Goal: Share content: Share content

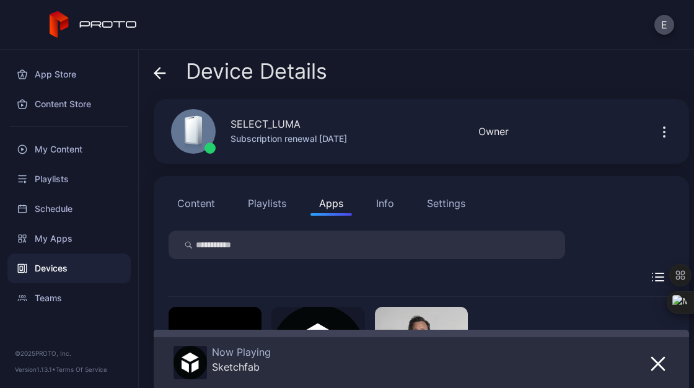
scroll to position [142, 0]
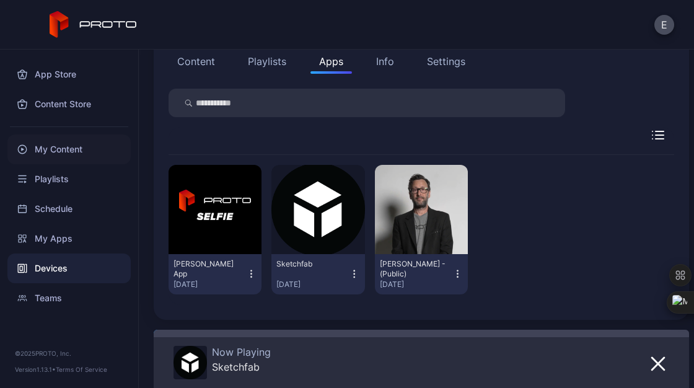
click at [59, 157] on div "My Content" at bounding box center [68, 149] width 123 height 30
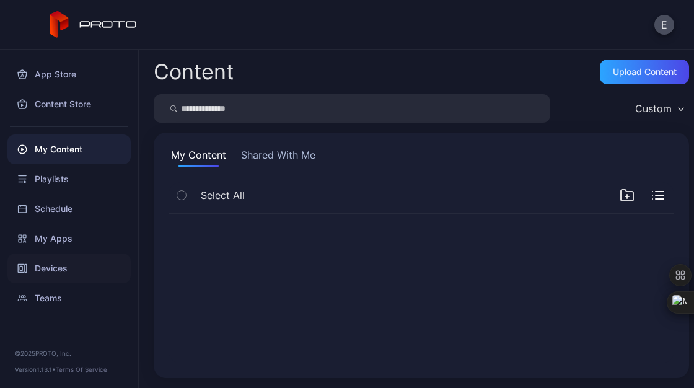
click at [87, 275] on div "Devices" at bounding box center [68, 268] width 123 height 30
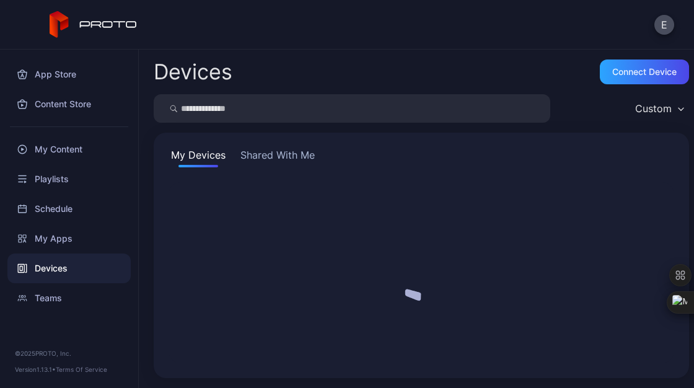
click at [87, 275] on div "Devices" at bounding box center [68, 268] width 123 height 30
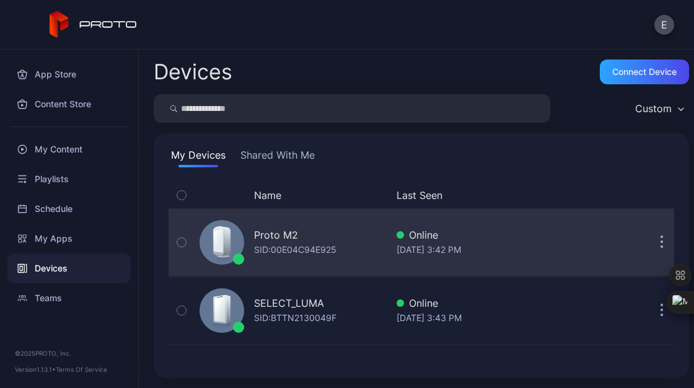
click at [661, 248] on icon "button" at bounding box center [662, 249] width 2 height 2
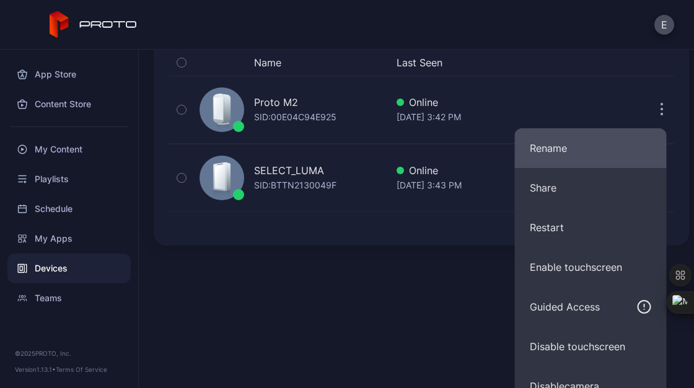
scroll to position [151, 0]
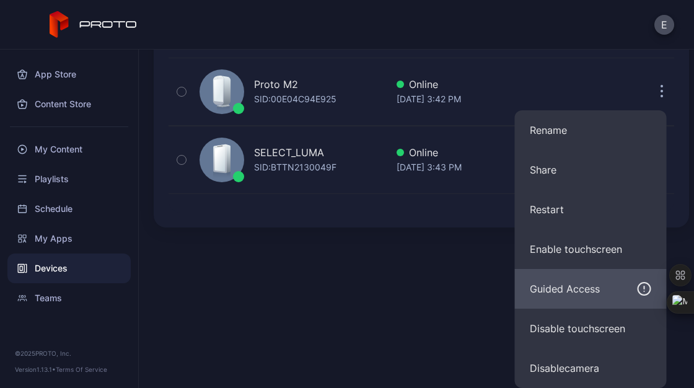
click at [566, 288] on div "Guided Access" at bounding box center [565, 288] width 70 height 15
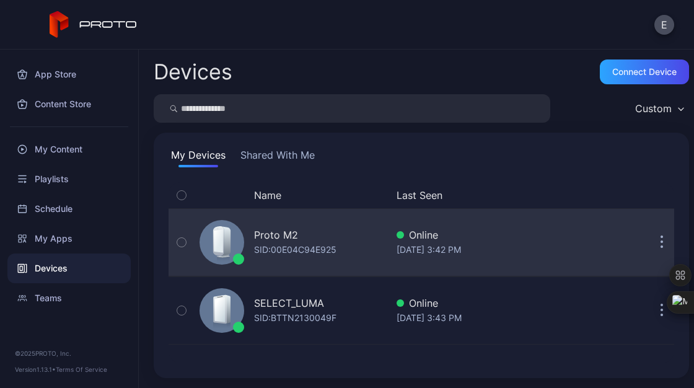
click at [649, 246] on button "button" at bounding box center [661, 242] width 25 height 25
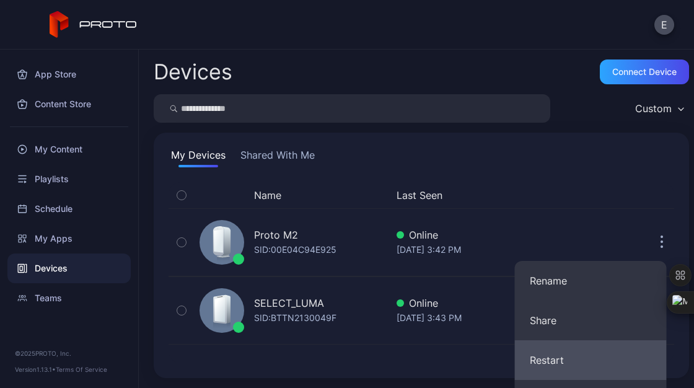
scroll to position [151, 0]
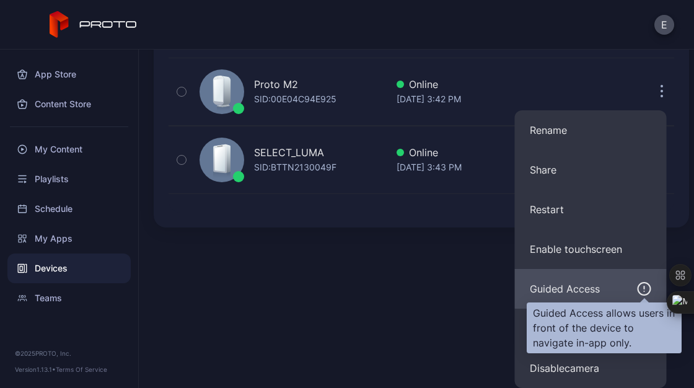
click at [647, 289] on icon "button" at bounding box center [644, 288] width 15 height 15
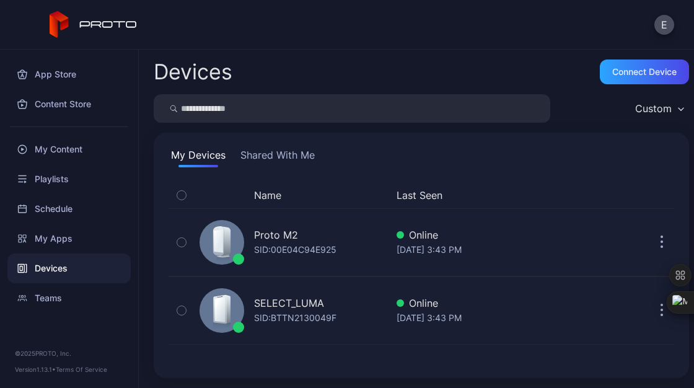
scroll to position [0, 0]
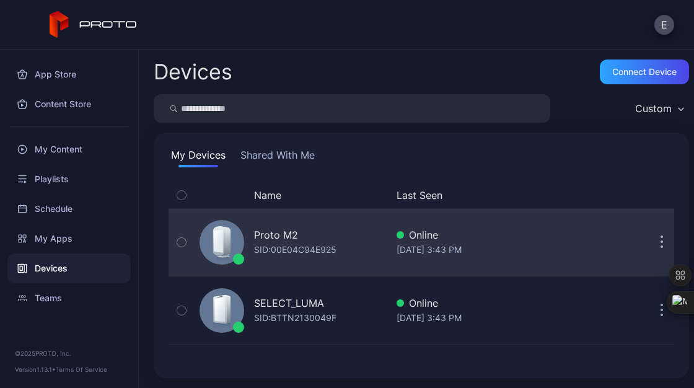
click at [648, 260] on div "Proto M2 SID: 00E04C94E925 Online Sep 03, 2025 at 3:43 PM" at bounding box center [422, 242] width 506 height 62
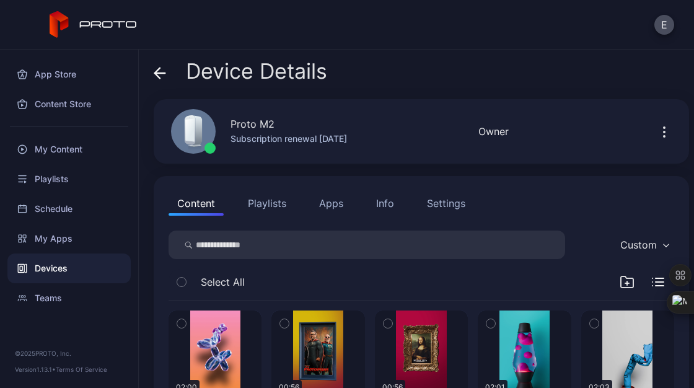
click at [657, 135] on icon "button" at bounding box center [664, 132] width 15 height 15
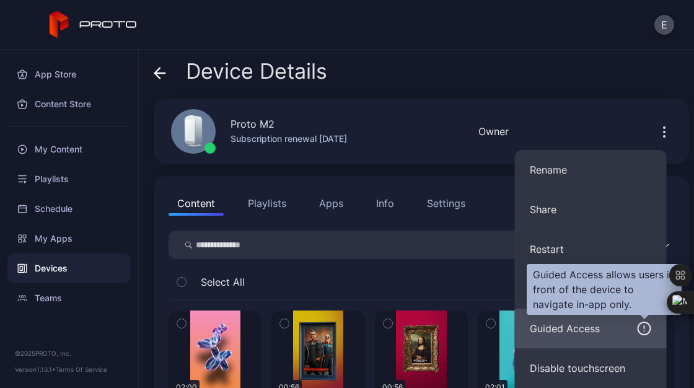
click at [644, 323] on icon "button" at bounding box center [644, 328] width 15 height 15
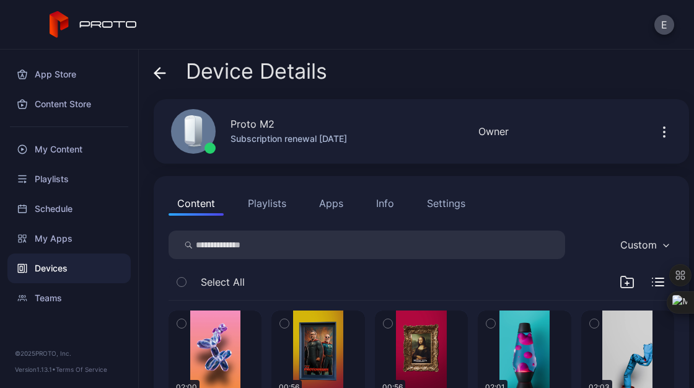
click at [657, 126] on icon "button" at bounding box center [664, 132] width 15 height 15
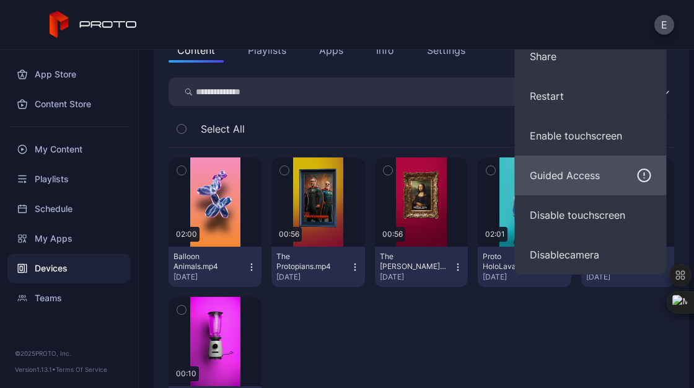
scroll to position [110, 0]
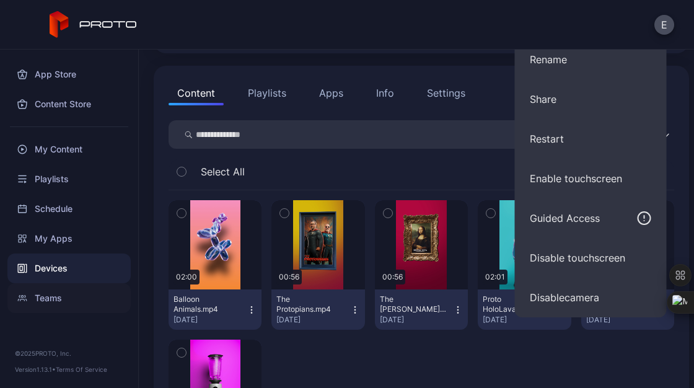
click at [59, 295] on div "Teams" at bounding box center [68, 298] width 123 height 30
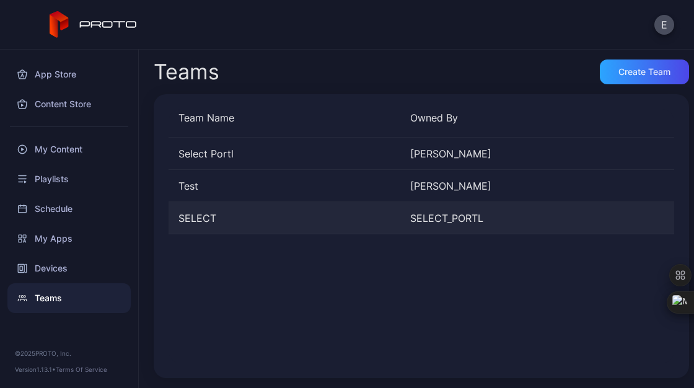
click at [204, 216] on div "SELECT" at bounding box center [285, 218] width 232 height 15
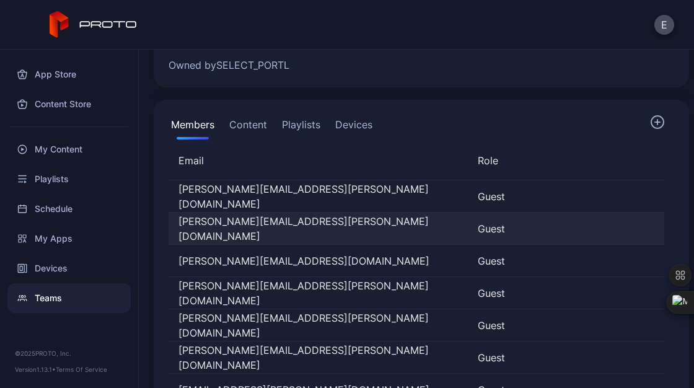
scroll to position [79, 0]
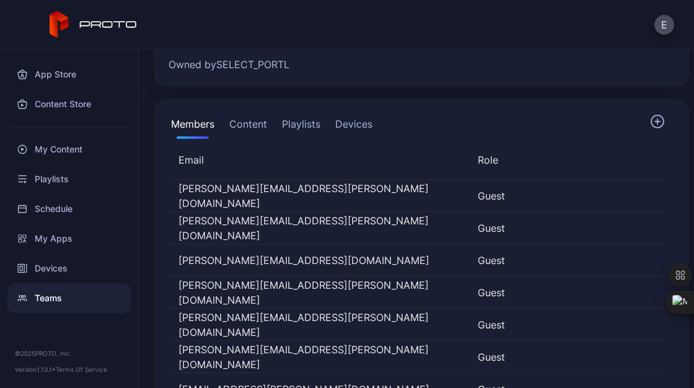
click at [351, 123] on button "Devices" at bounding box center [354, 126] width 42 height 25
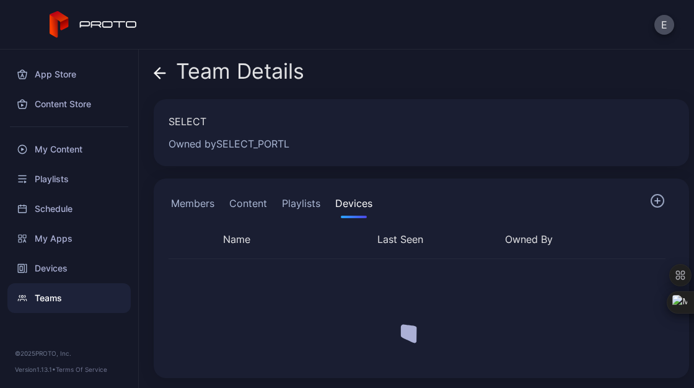
scroll to position [0, 0]
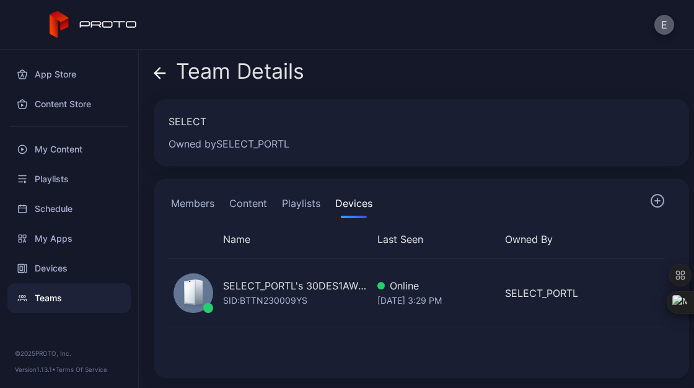
click at [666, 25] on button "E" at bounding box center [664, 25] width 20 height 20
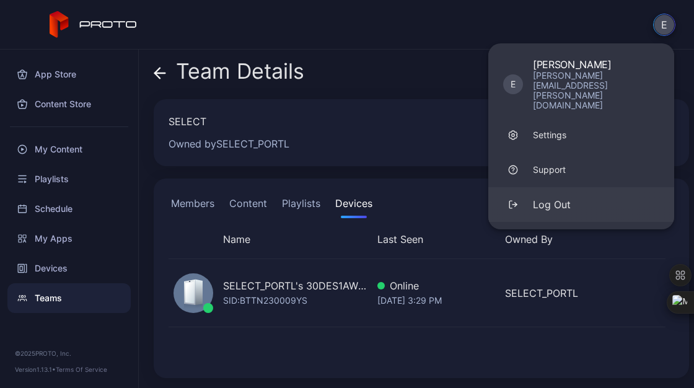
click at [558, 187] on button "Log Out" at bounding box center [581, 204] width 186 height 35
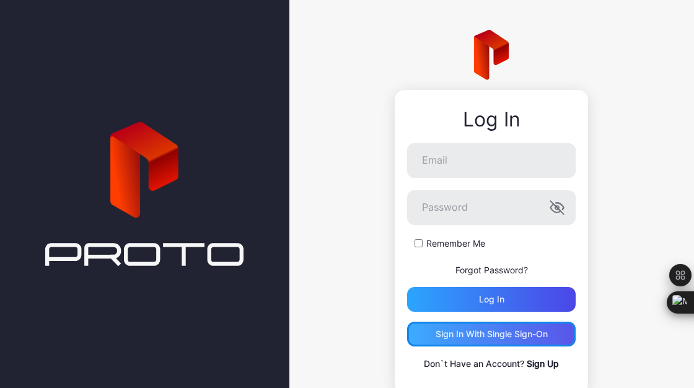
click at [510, 329] on div "Sign in With Single Sign-On" at bounding box center [492, 334] width 112 height 10
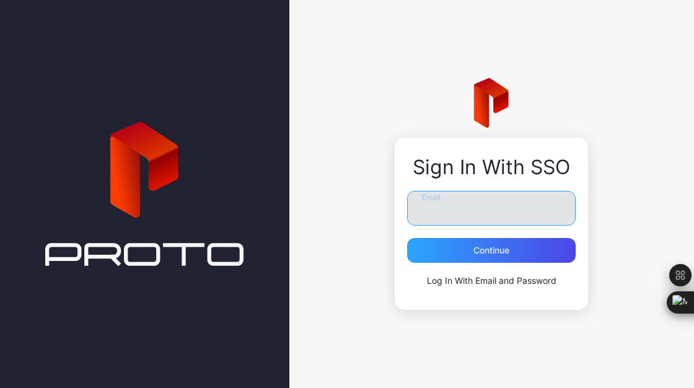
click at [500, 219] on input "Email" at bounding box center [491, 208] width 169 height 35
click at [532, 207] on input "**********" at bounding box center [491, 208] width 169 height 35
type input "**********"
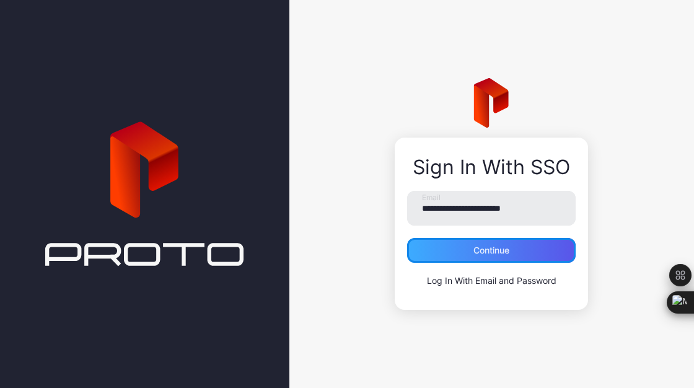
click at [502, 250] on div "Continue" at bounding box center [491, 250] width 36 height 10
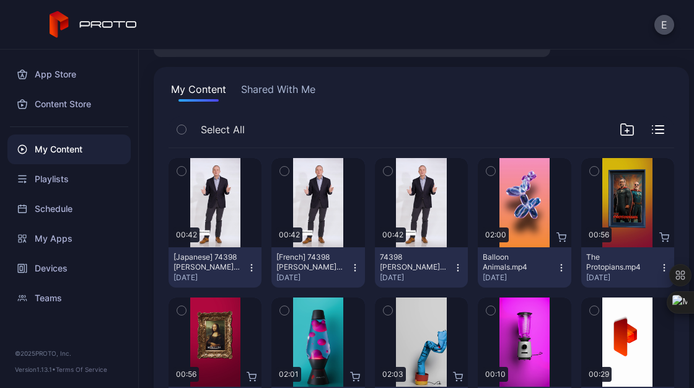
scroll to position [66, 0]
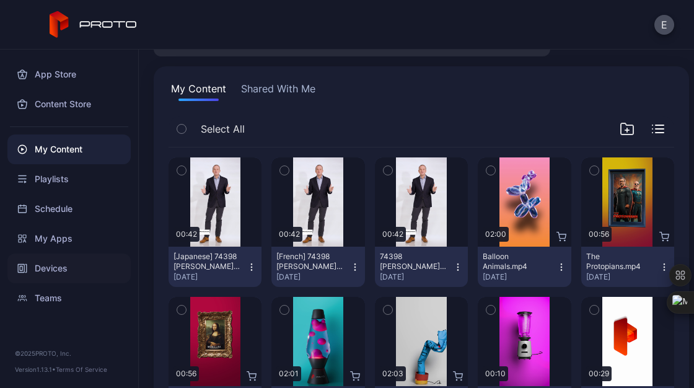
click at [66, 267] on div "Devices" at bounding box center [68, 268] width 123 height 30
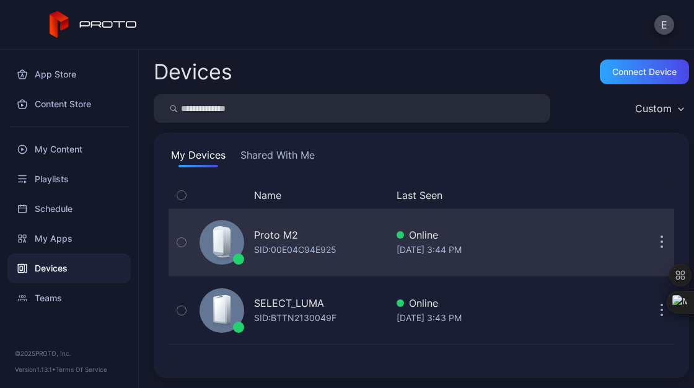
click at [661, 244] on icon "button" at bounding box center [662, 242] width 3 height 14
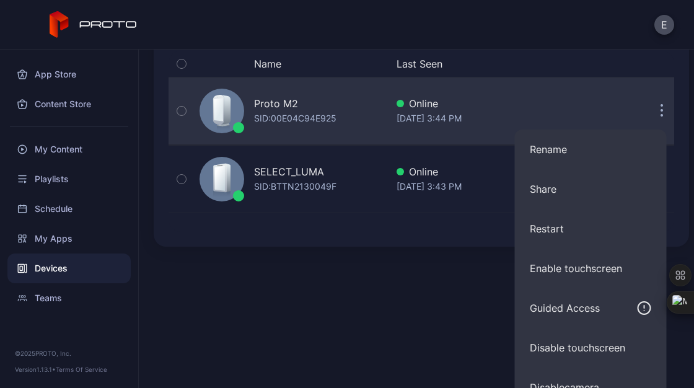
scroll to position [132, 0]
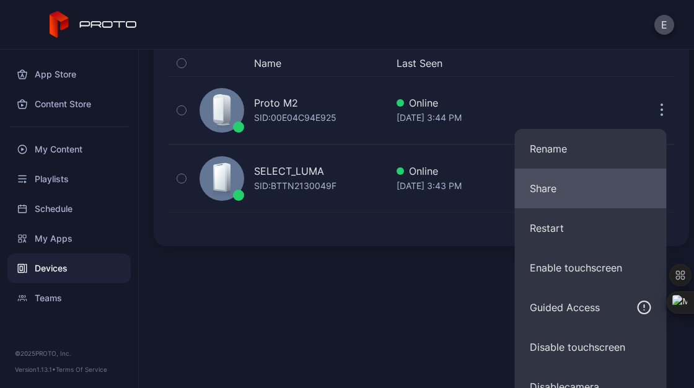
click at [585, 193] on button "Share" at bounding box center [591, 189] width 152 height 40
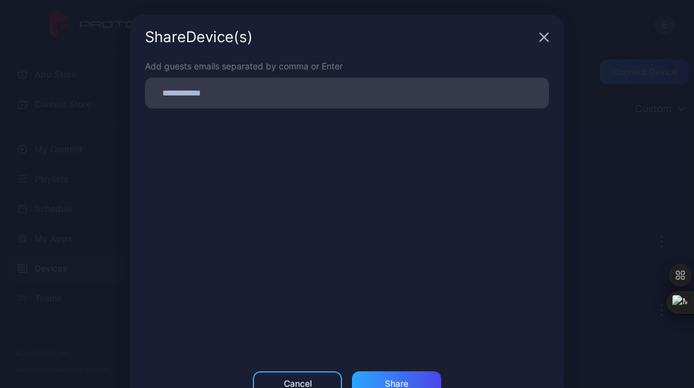
scroll to position [0, 0]
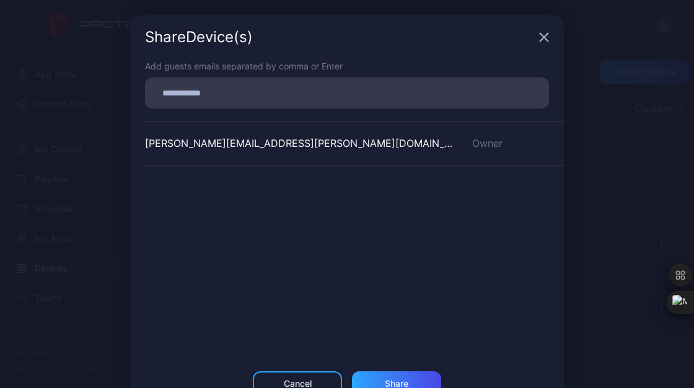
click at [374, 93] on input at bounding box center [346, 93] width 389 height 16
type input "**********"
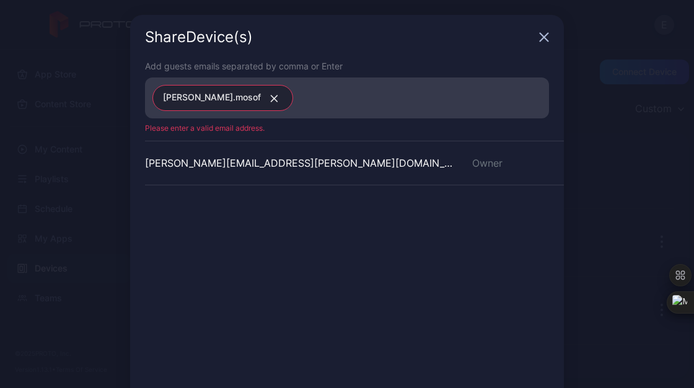
click at [261, 100] on button "button" at bounding box center [272, 98] width 22 height 16
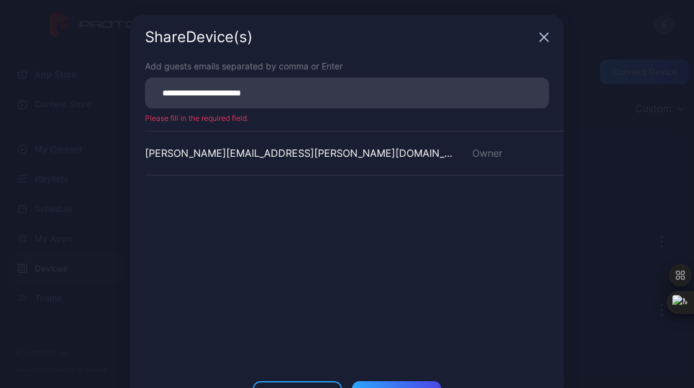
scroll to position [48, 0]
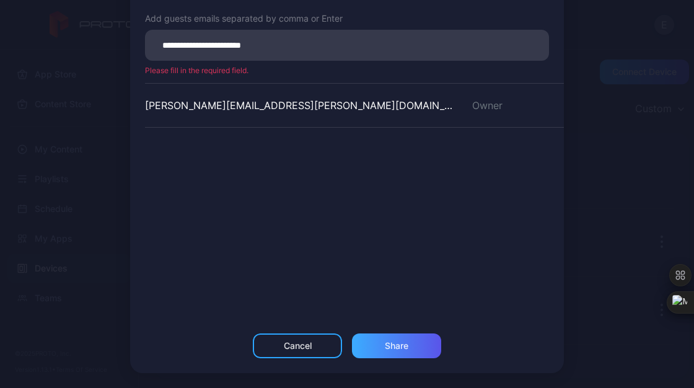
type input "**********"
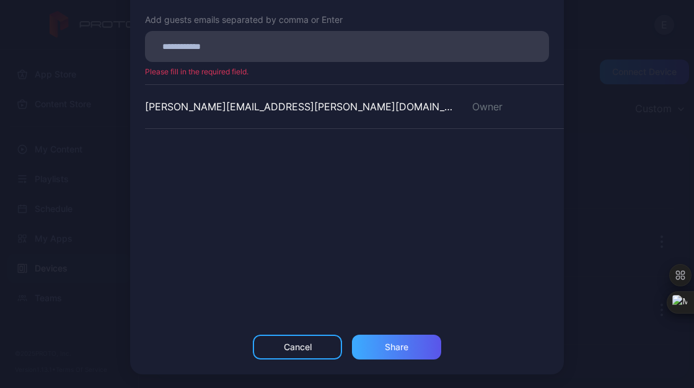
click at [389, 345] on div "Share" at bounding box center [397, 347] width 24 height 10
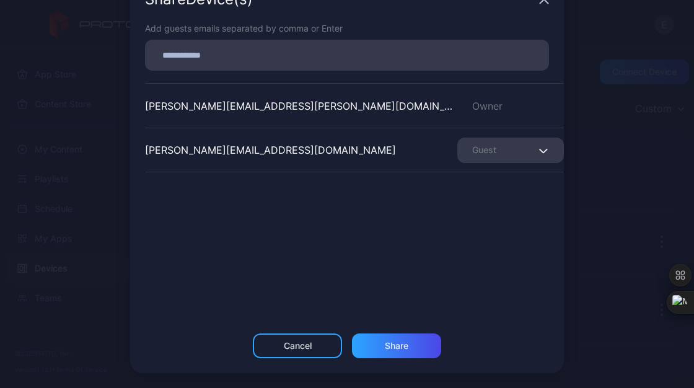
scroll to position [0, 0]
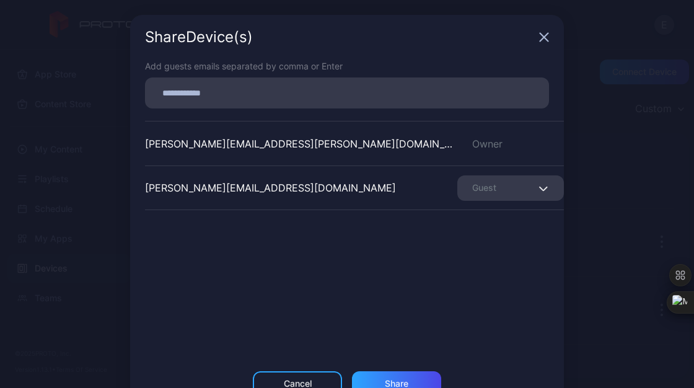
click at [520, 188] on div "Guest" at bounding box center [510, 187] width 107 height 25
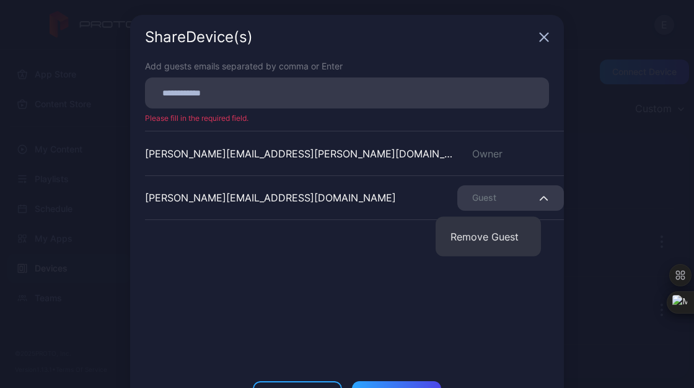
click at [373, 223] on div "[PERSON_NAME][EMAIL_ADDRESS][PERSON_NAME][DOMAIN_NAME] Owner [DOMAIN_NAME][EMAI…" at bounding box center [354, 224] width 419 height 186
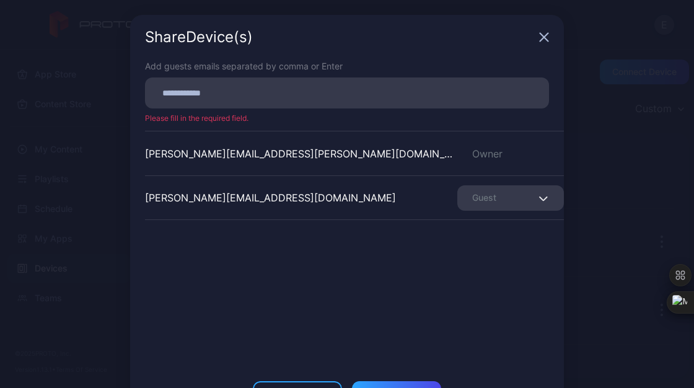
click at [530, 46] on div "Share Device (s)" at bounding box center [347, 37] width 434 height 45
click at [542, 28] on div "Share Device (s)" at bounding box center [347, 37] width 434 height 45
click at [540, 38] on icon "button" at bounding box center [544, 37] width 8 height 8
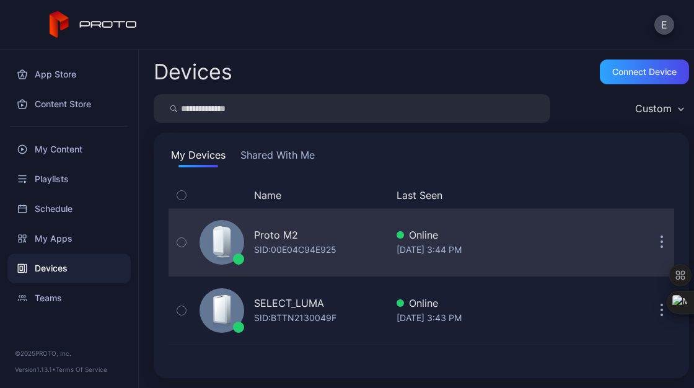
click at [649, 244] on button "button" at bounding box center [661, 242] width 25 height 25
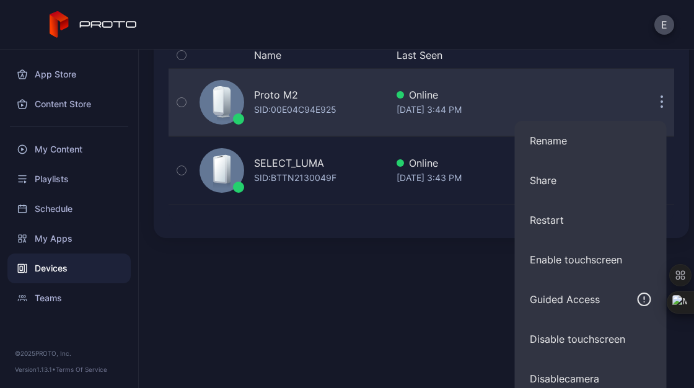
scroll to position [150, 0]
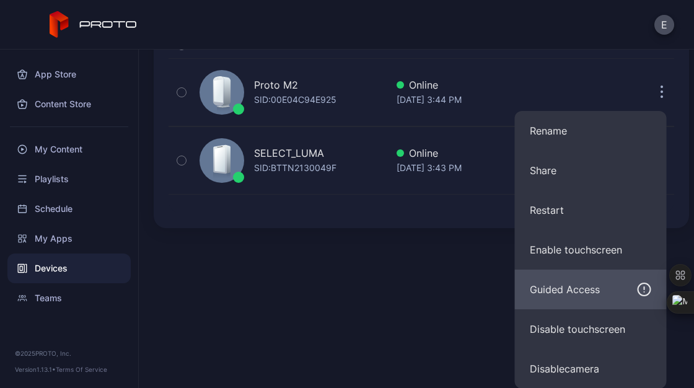
click at [583, 288] on div "Guided Access" at bounding box center [565, 289] width 70 height 15
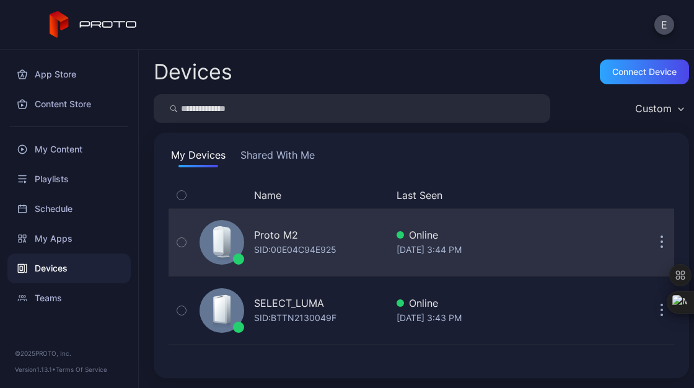
click at [649, 241] on button "button" at bounding box center [661, 242] width 25 height 25
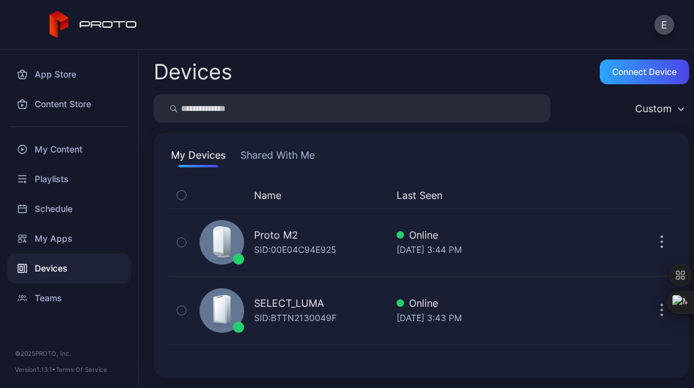
click at [345, 279] on div "Devices Connect device Custom My Devices Shared With Me Name Last Seen Proto M2…" at bounding box center [416, 219] width 555 height 338
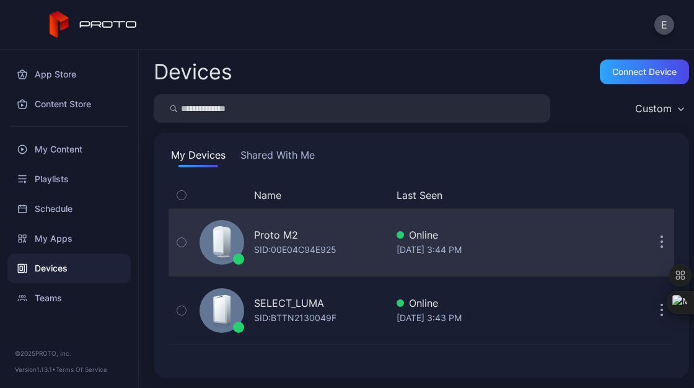
click at [649, 244] on button "button" at bounding box center [661, 242] width 25 height 25
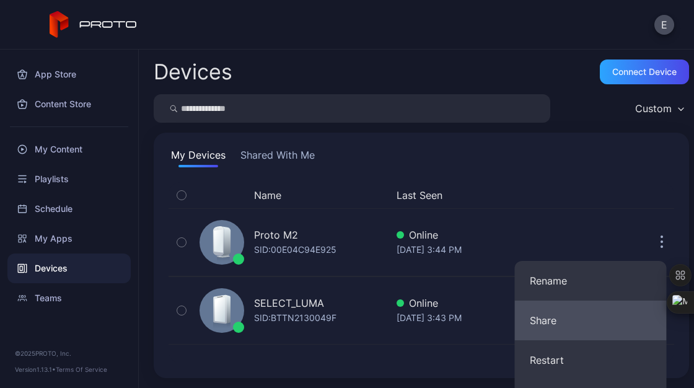
click at [556, 320] on button "Share" at bounding box center [591, 321] width 152 height 40
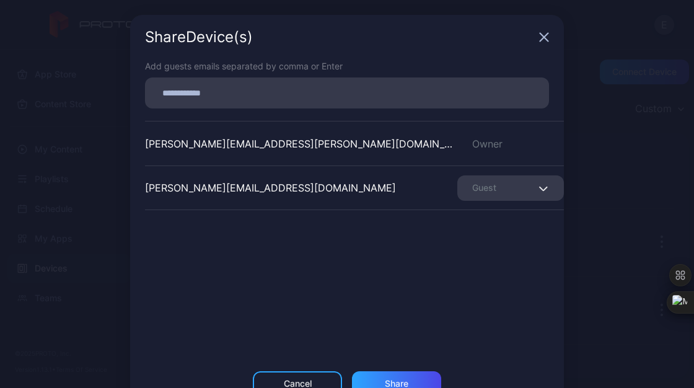
click at [540, 38] on icon "button" at bounding box center [544, 37] width 8 height 8
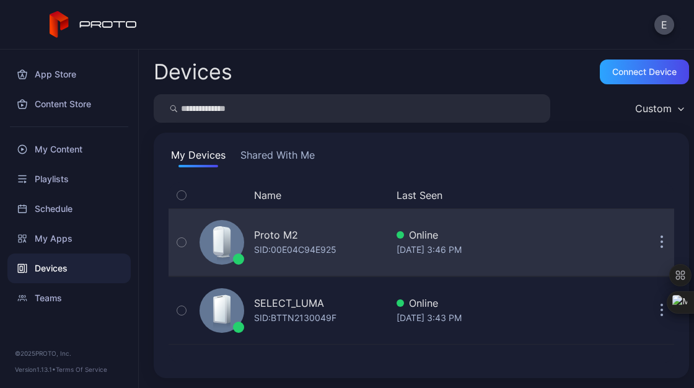
click at [649, 244] on button "button" at bounding box center [661, 242] width 25 height 25
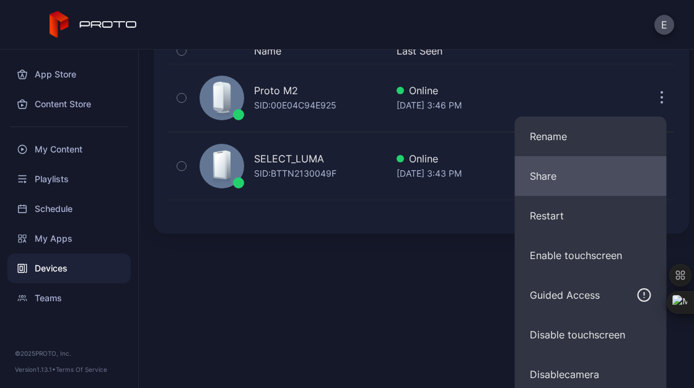
scroll to position [146, 0]
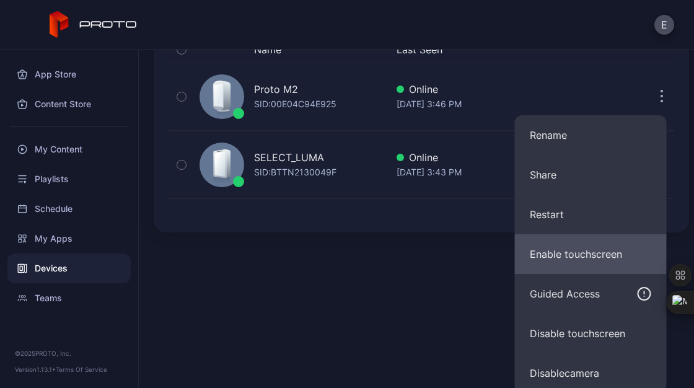
click at [584, 265] on button "Enable touchscreen" at bounding box center [591, 254] width 152 height 40
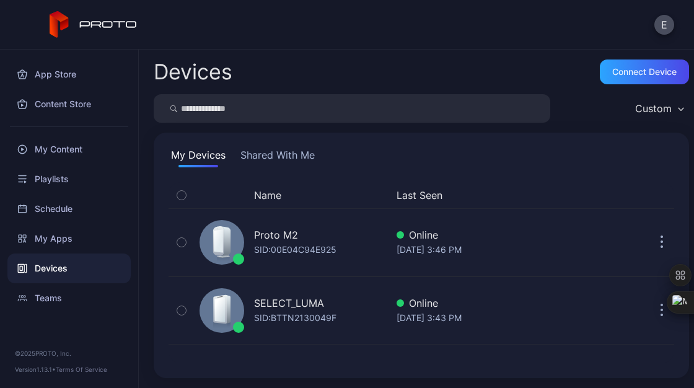
click at [584, 265] on div "Proto M2 SID: 00E04C94E925 Online [DATE] 3:46 PM" at bounding box center [422, 242] width 506 height 62
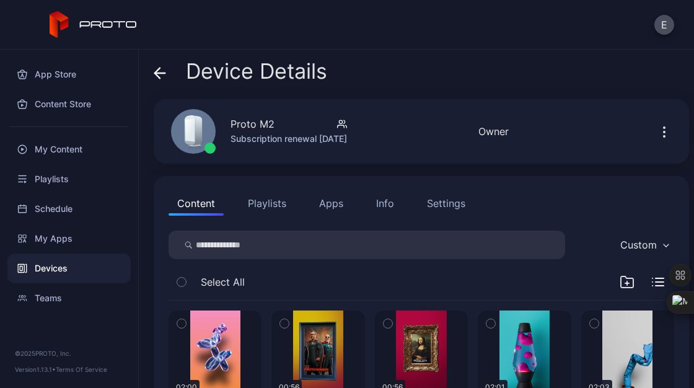
click at [657, 137] on icon "button" at bounding box center [664, 132] width 15 height 15
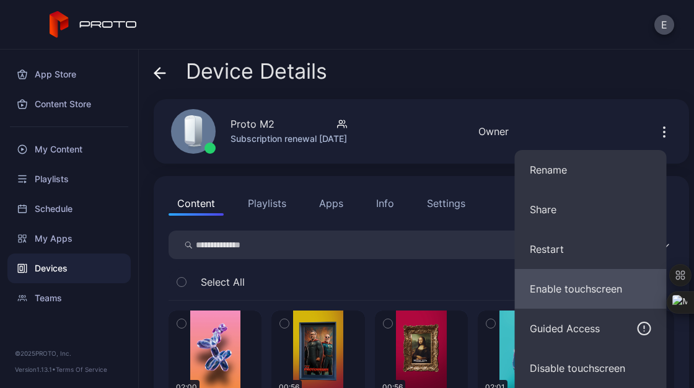
click at [583, 283] on button "Enable touchscreen" at bounding box center [591, 289] width 152 height 40
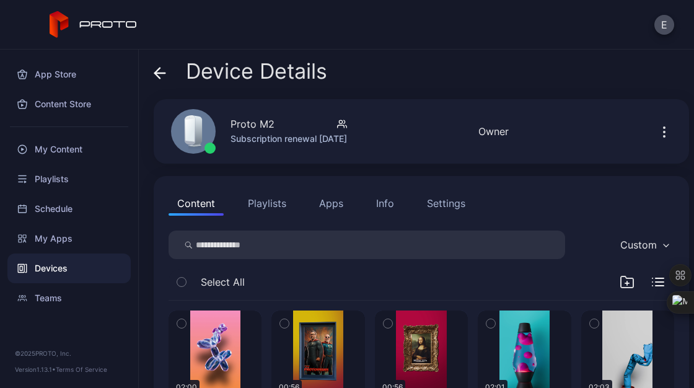
click at [657, 134] on icon "button" at bounding box center [664, 132] width 15 height 15
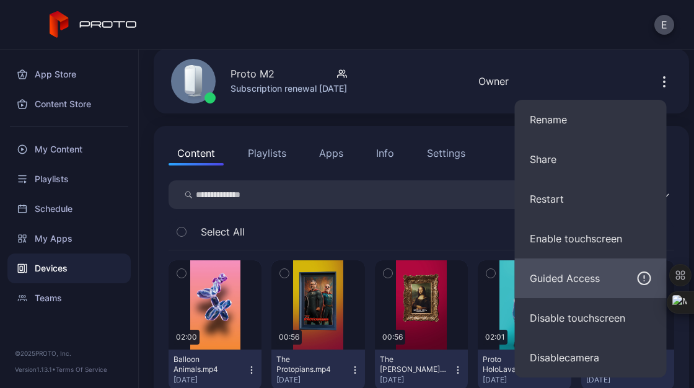
scroll to position [51, 0]
click at [576, 278] on div "Guided Access" at bounding box center [565, 277] width 70 height 15
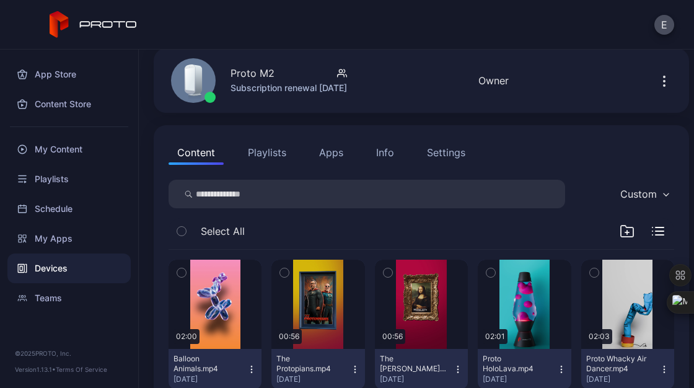
click at [657, 87] on icon "button" at bounding box center [664, 81] width 15 height 15
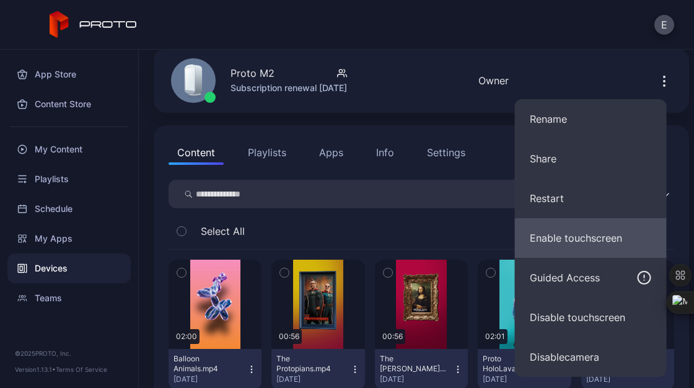
click at [576, 234] on button "Enable touchscreen" at bounding box center [591, 238] width 152 height 40
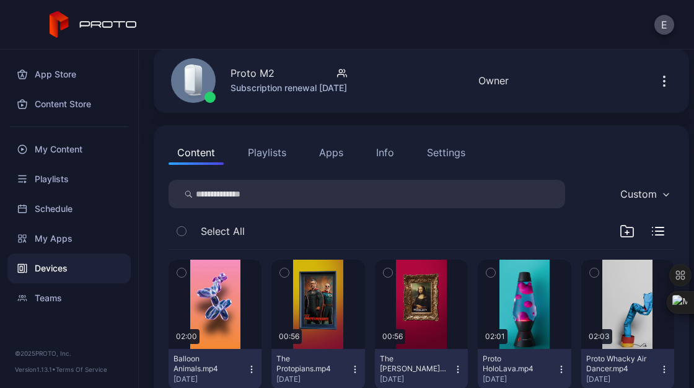
click at [657, 86] on icon "button" at bounding box center [664, 81] width 15 height 15
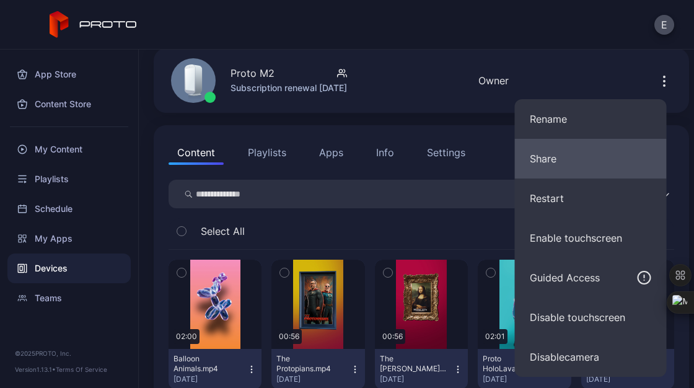
click at [563, 156] on button "Share" at bounding box center [591, 159] width 152 height 40
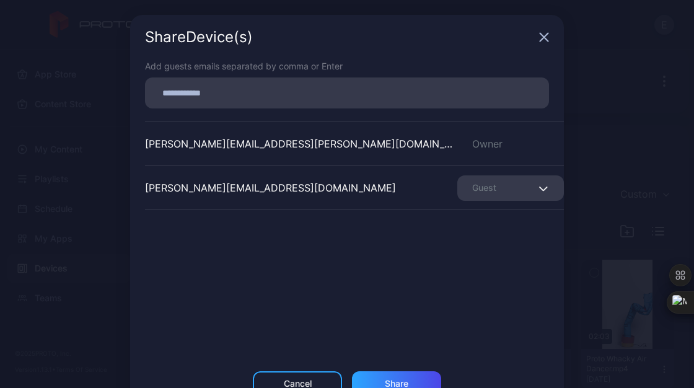
click at [369, 94] on input at bounding box center [346, 93] width 389 height 16
type input "*****"
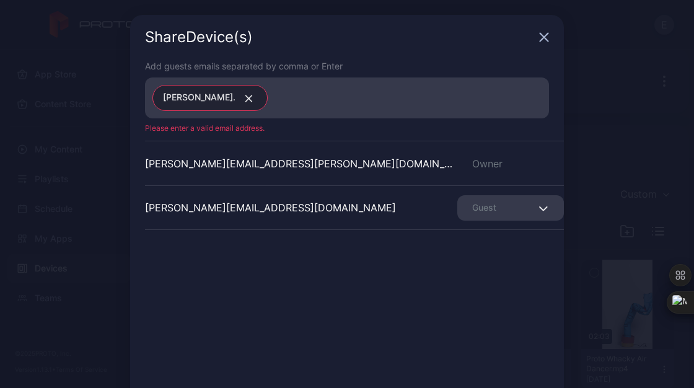
click at [244, 99] on icon "button" at bounding box center [248, 98] width 9 height 7
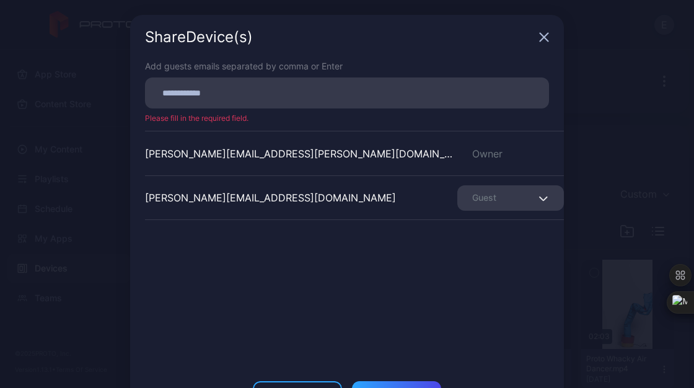
click at [200, 102] on div at bounding box center [350, 93] width 397 height 24
click at [191, 99] on input at bounding box center [346, 93] width 389 height 16
paste input
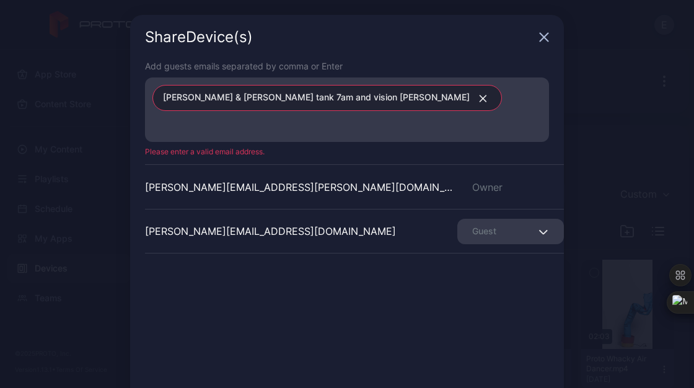
click at [480, 100] on icon "button" at bounding box center [483, 98] width 6 height 6
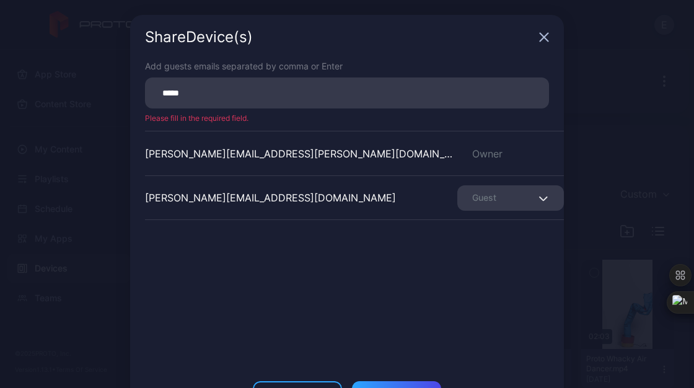
type input "*****"
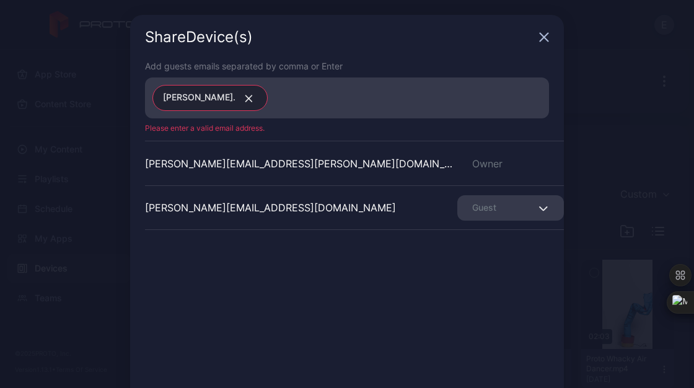
click at [244, 99] on icon "button" at bounding box center [248, 98] width 9 height 7
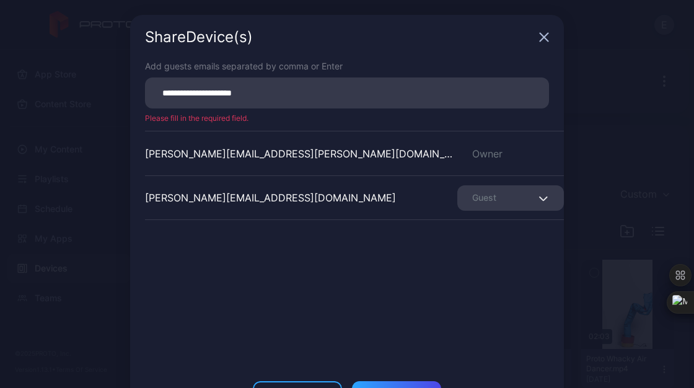
type input "**********"
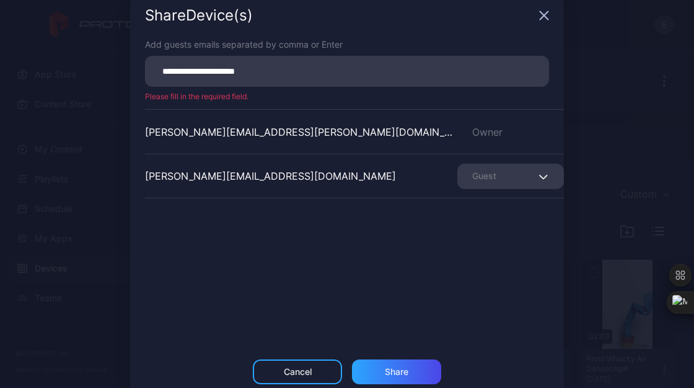
scroll to position [23, 0]
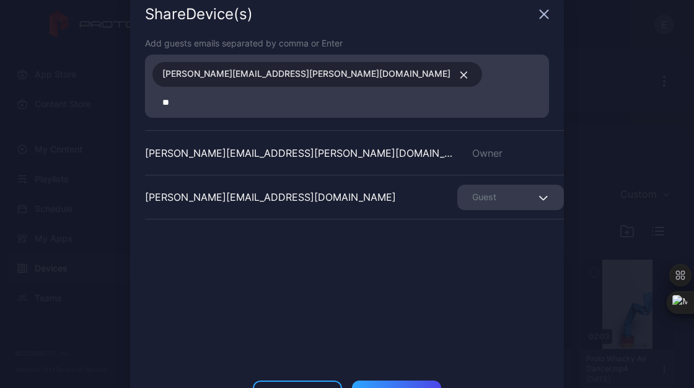
type input "*"
click at [336, 60] on div "[PERSON_NAME][EMAIL_ADDRESS][PERSON_NAME][DOMAIN_NAME]" at bounding box center [350, 86] width 397 height 56
click at [337, 94] on input at bounding box center [346, 102] width 389 height 16
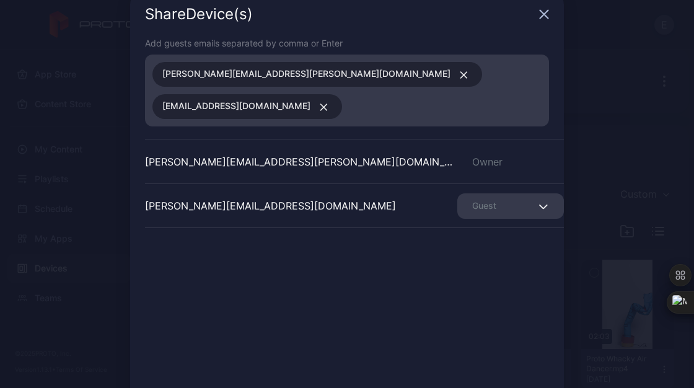
click at [310, 99] on span "[EMAIL_ADDRESS][DOMAIN_NAME]" at bounding box center [236, 107] width 148 height 16
drag, startPoint x: 337, startPoint y: 69, endPoint x: 328, endPoint y: 74, distance: 9.7
click at [310, 99] on span "[EMAIL_ADDRESS][DOMAIN_NAME]" at bounding box center [236, 107] width 148 height 16
drag, startPoint x: 328, startPoint y: 74, endPoint x: 464, endPoint y: 104, distance: 139.1
click at [464, 104] on input at bounding box center [446, 107] width 192 height 16
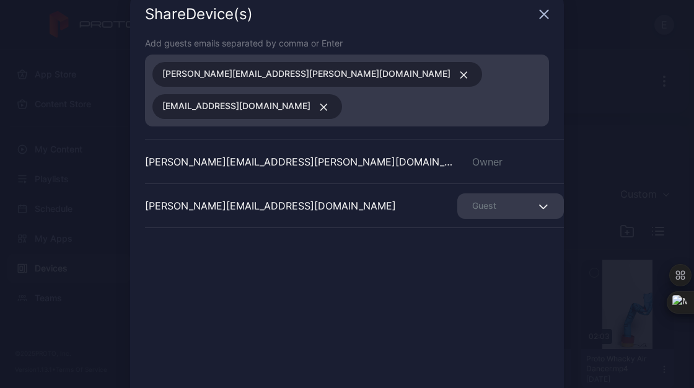
scroll to position [70, 0]
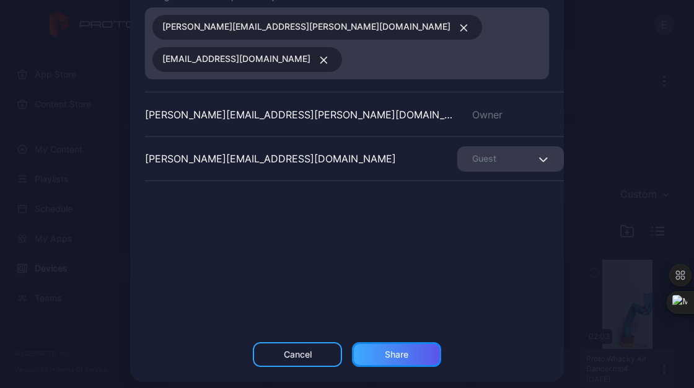
click at [385, 350] on div "Share" at bounding box center [397, 355] width 24 height 10
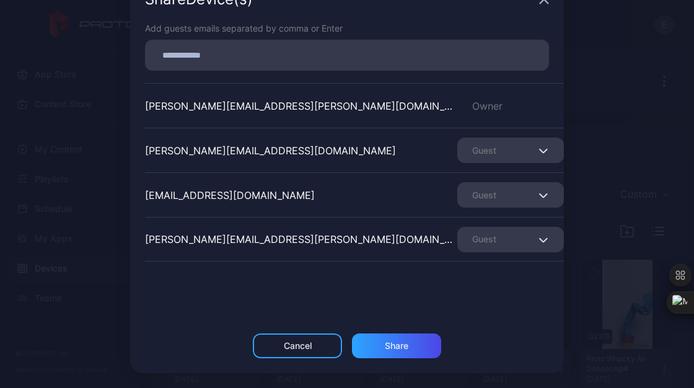
click at [610, 98] on div "Share Device (s) Add guests emails separated by comma or Enter [PERSON_NAME][EM…" at bounding box center [347, 175] width 694 height 426
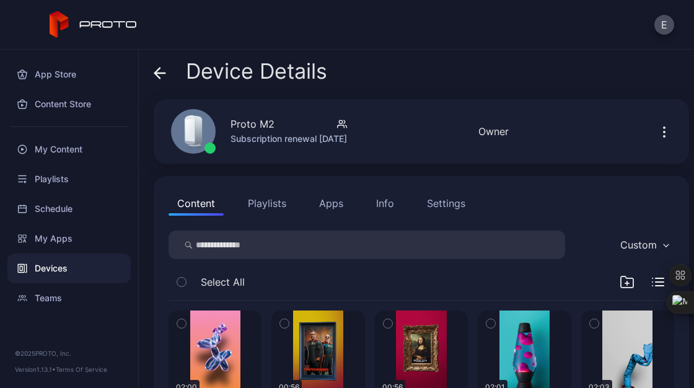
scroll to position [98, 0]
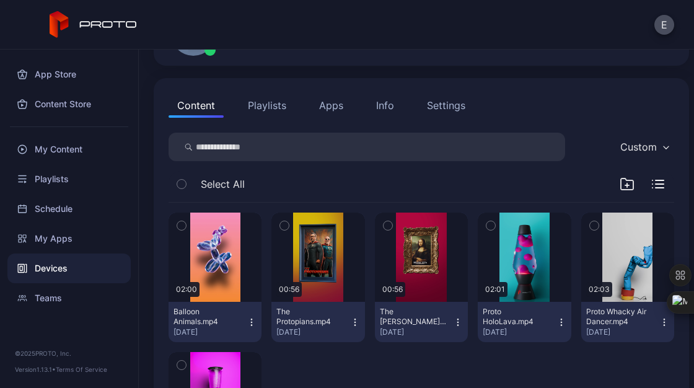
click at [381, 113] on button "Info" at bounding box center [384, 105] width 35 height 25
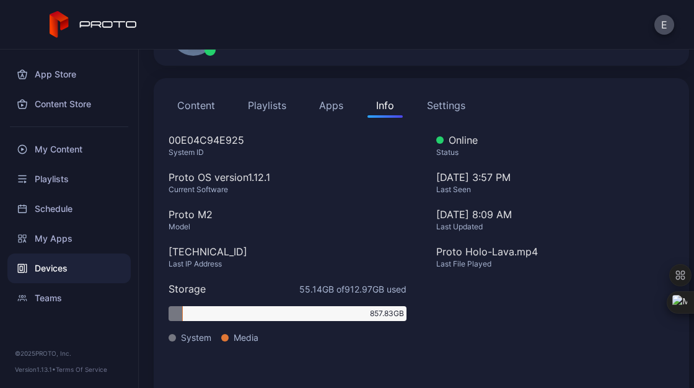
click at [452, 101] on div "Settings" at bounding box center [446, 105] width 38 height 15
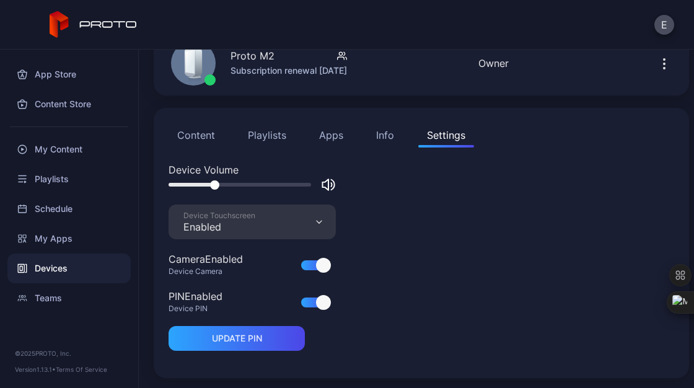
scroll to position [68, 0]
click at [328, 299] on div at bounding box center [323, 302] width 15 height 15
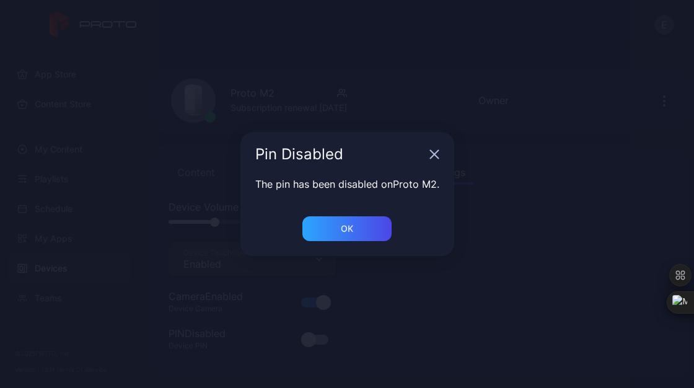
scroll to position [31, 0]
click at [352, 227] on div "OK" at bounding box center [347, 229] width 12 height 10
